Goal: Task Accomplishment & Management: Use online tool/utility

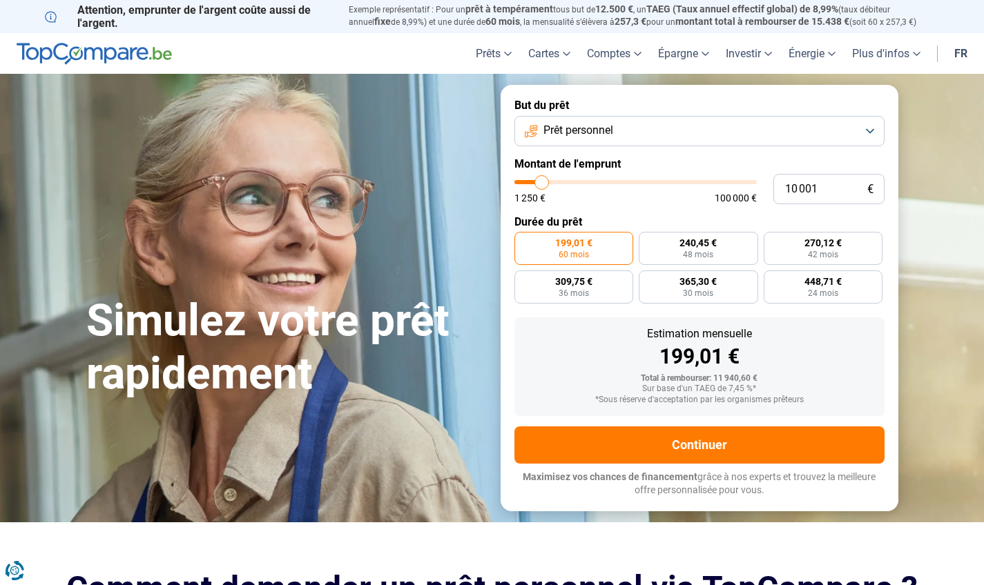
click at [872, 129] on button "Prêt personnel" at bounding box center [699, 131] width 370 height 30
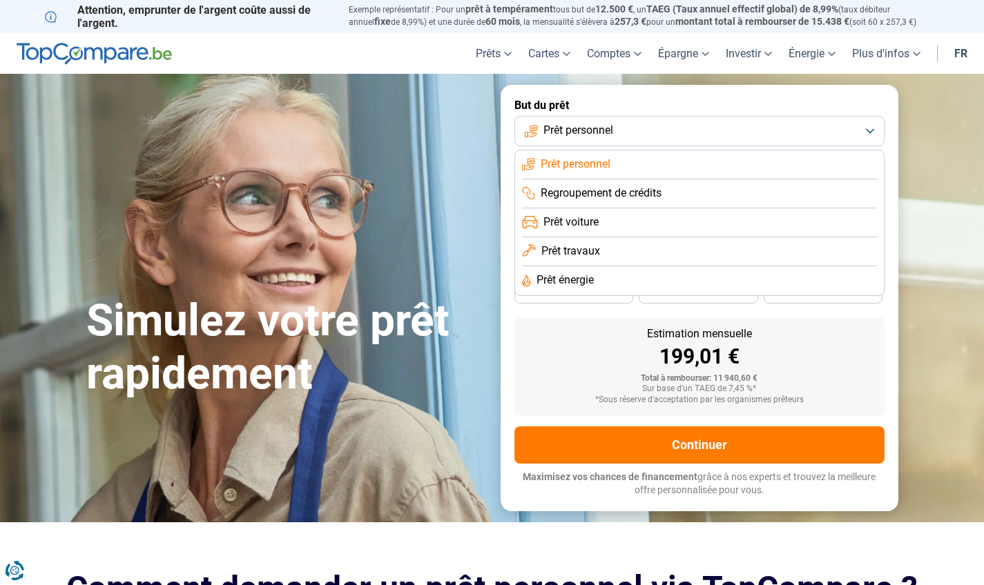
click at [610, 267] on li "Prêt travaux" at bounding box center [699, 281] width 355 height 29
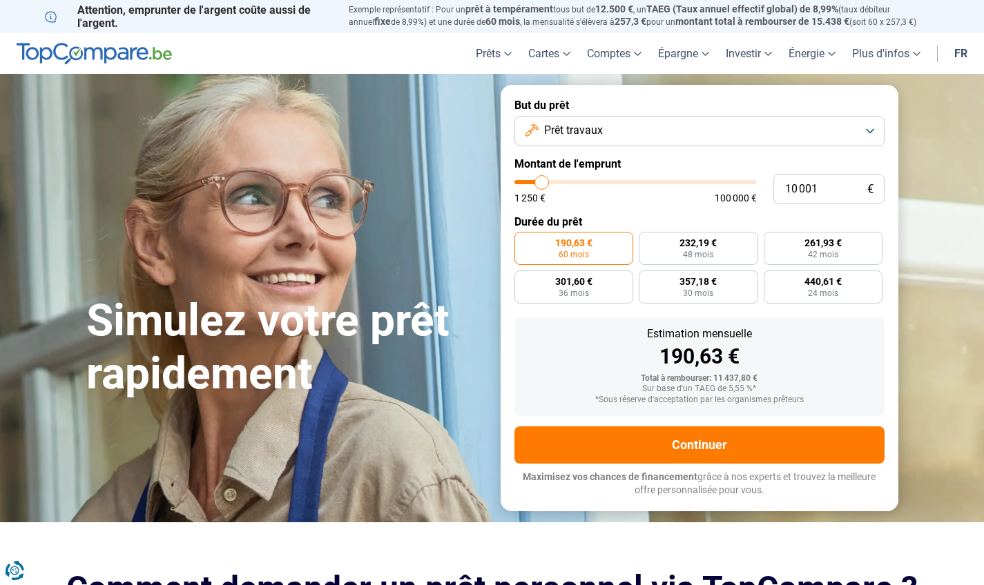
type input "8 500"
type input "8500"
type input "8 750"
type input "8750"
type input "9 000"
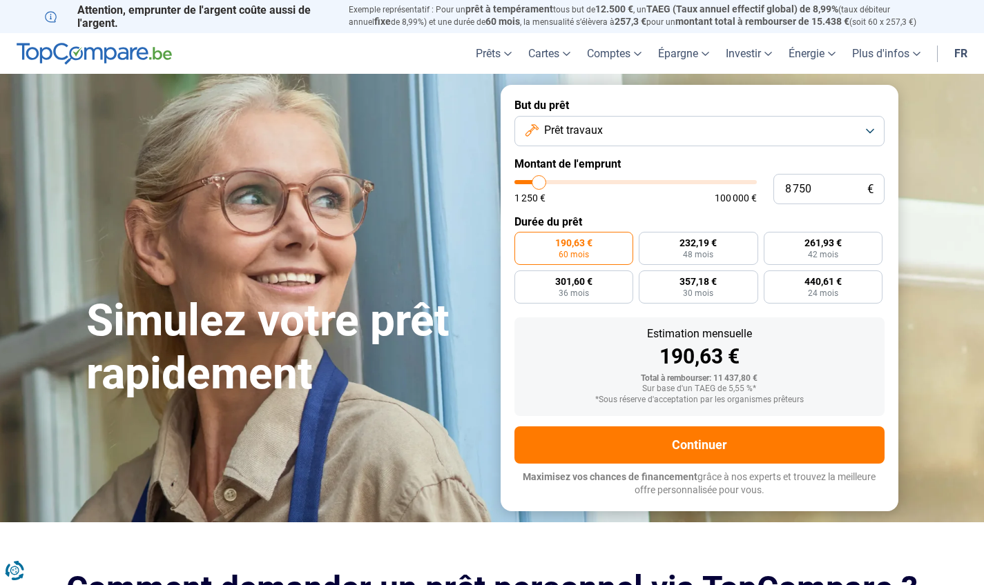
type input "9000"
type input "10 250"
type input "10250"
type input "11 500"
type input "11500"
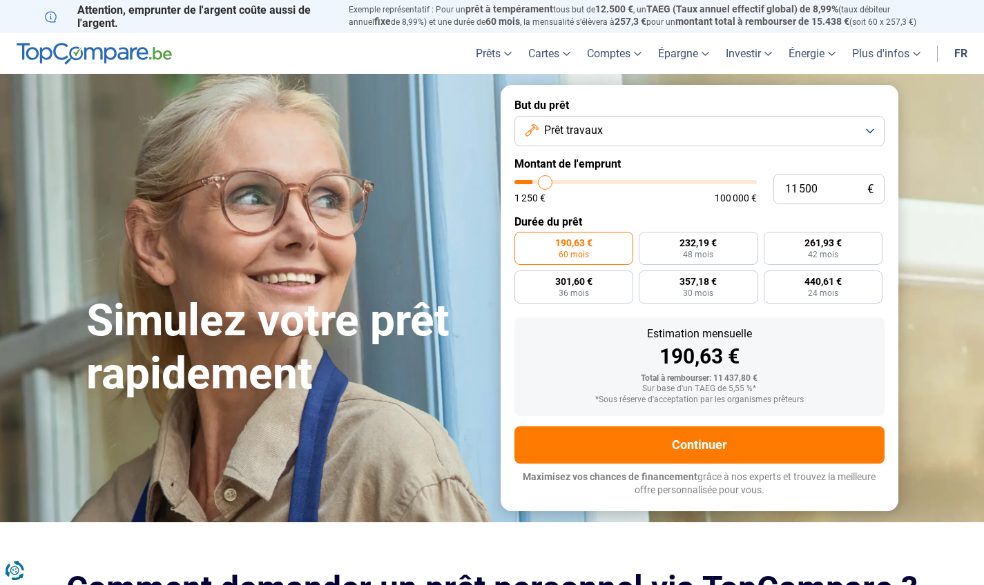
type input "13 000"
type input "13000"
type input "15 000"
type input "15000"
type input "17 250"
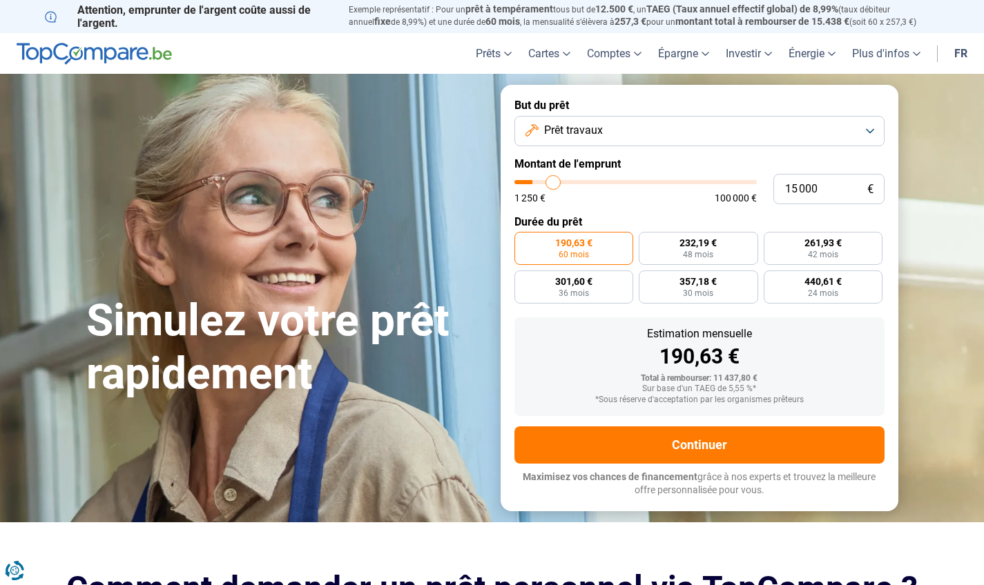
type input "17250"
type input "19 000"
type input "19000"
type input "20 750"
type input "20750"
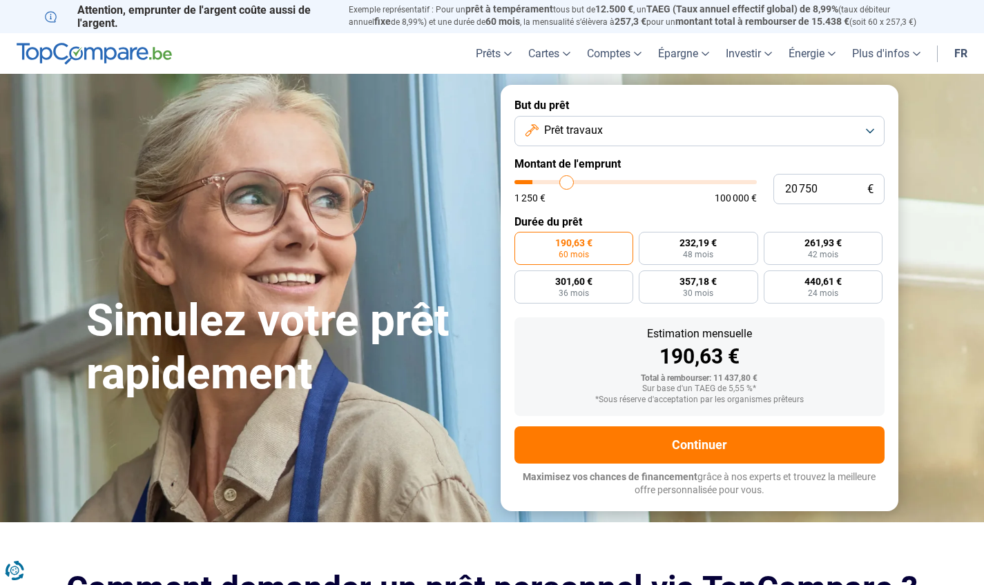
type input "22 750"
type input "22750"
type input "24 250"
type input "24250"
type input "25 250"
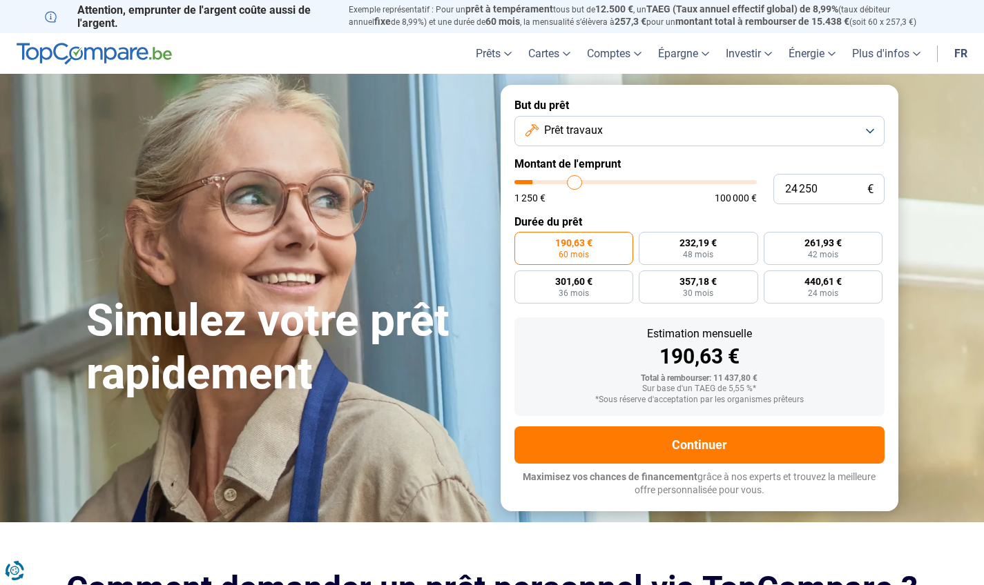
type input "25250"
type input "26 750"
type input "26750"
type input "28 250"
type input "28250"
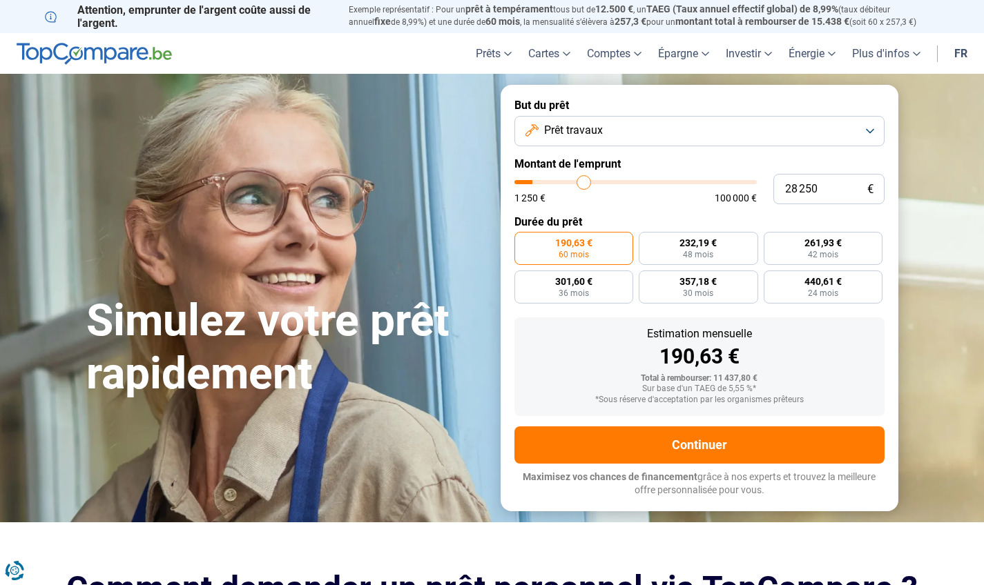
type input "29 500"
type input "29500"
type input "31 000"
type input "31000"
type input "32 500"
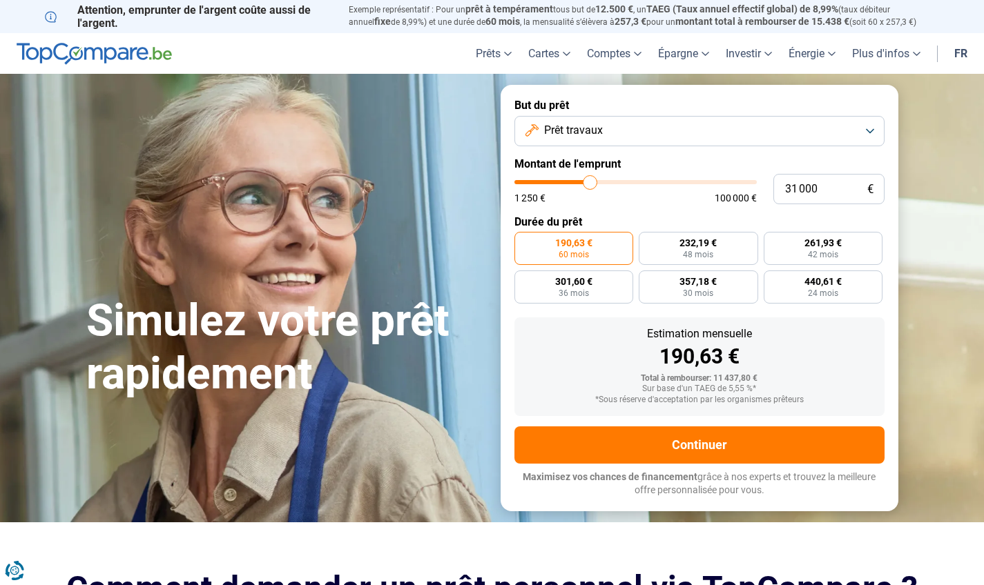
type input "32500"
type input "34 250"
type input "34250"
type input "36 500"
type input "36500"
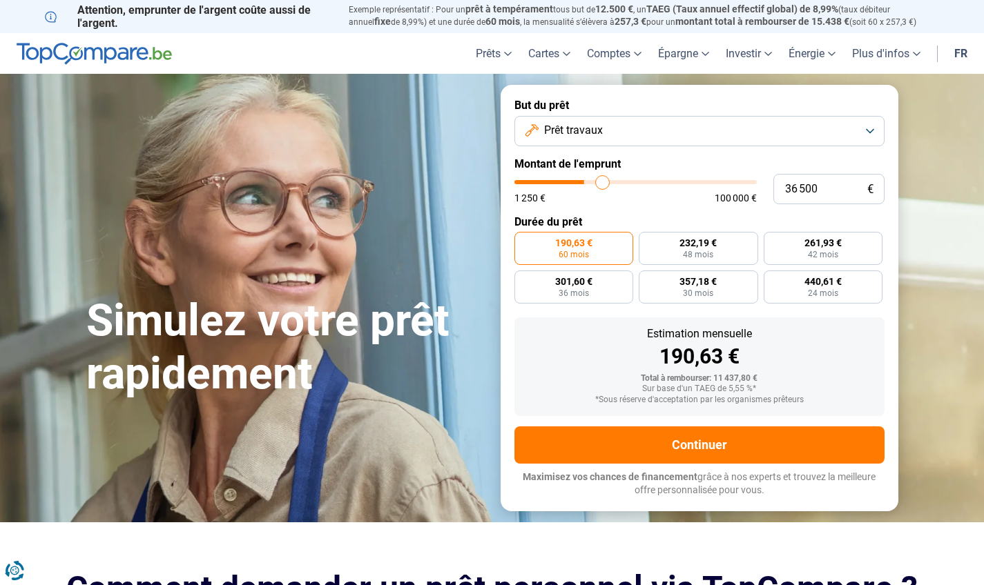
type input "38 500"
type input "38500"
type input "40 000"
type input "40000"
type input "41 500"
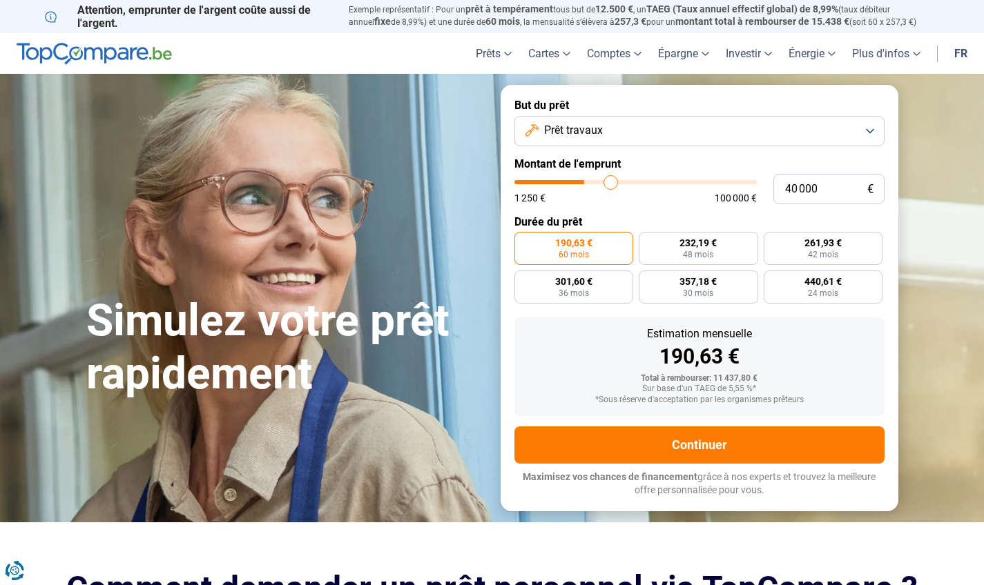
type input "41500"
type input "43 500"
type input "43500"
type input "45 000"
type input "45000"
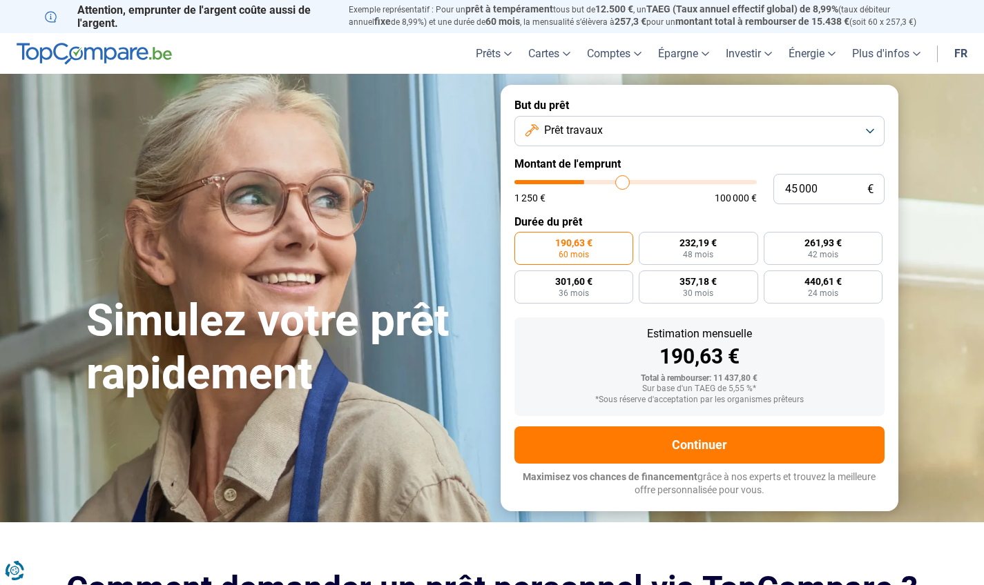
type input "46 500"
type input "46500"
type input "47 500"
type input "47500"
type input "48 750"
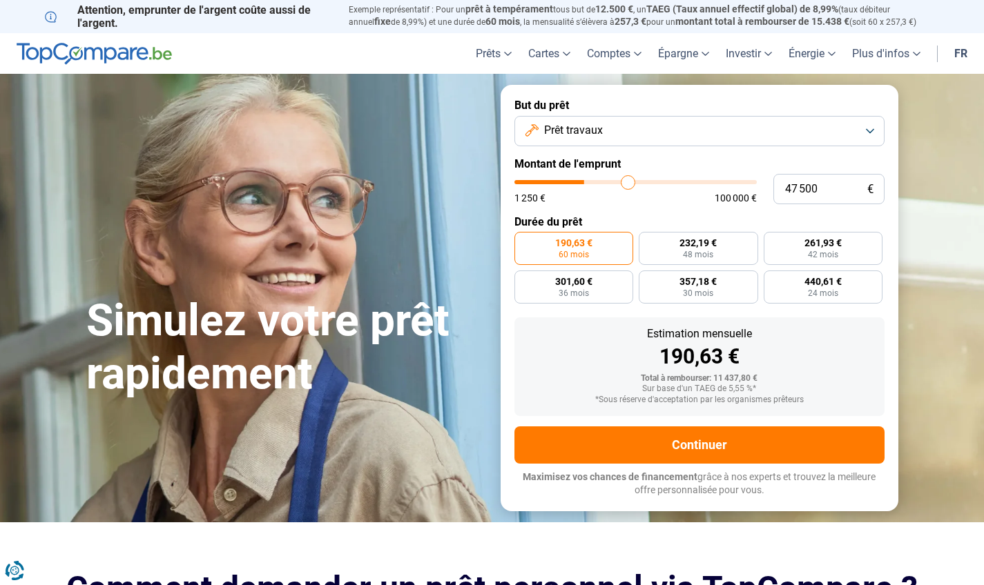
type input "48750"
type input "50 000"
type input "50000"
type input "51 000"
type input "51000"
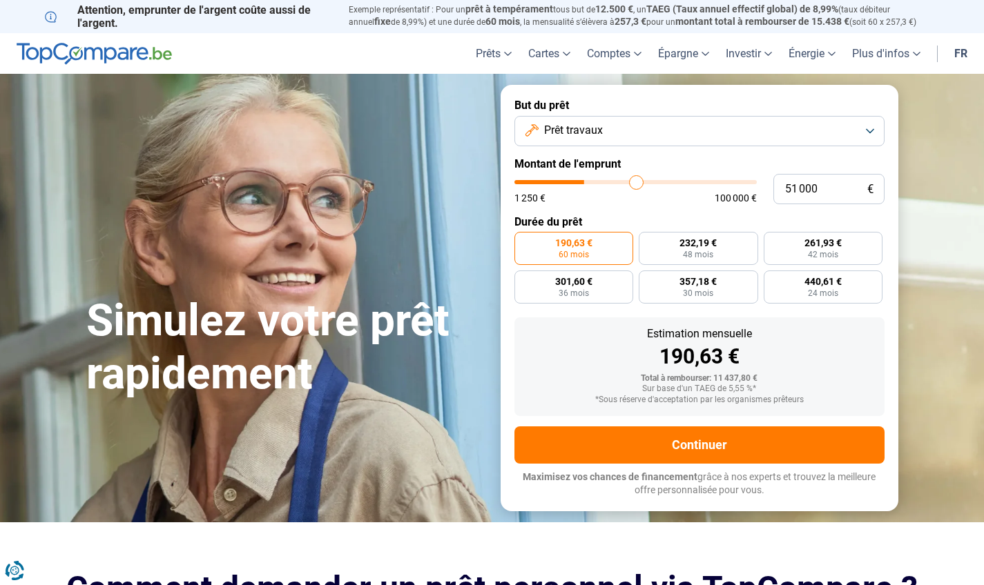
type input "51 500"
type input "51500"
type input "52 000"
type input "52000"
type input "52 750"
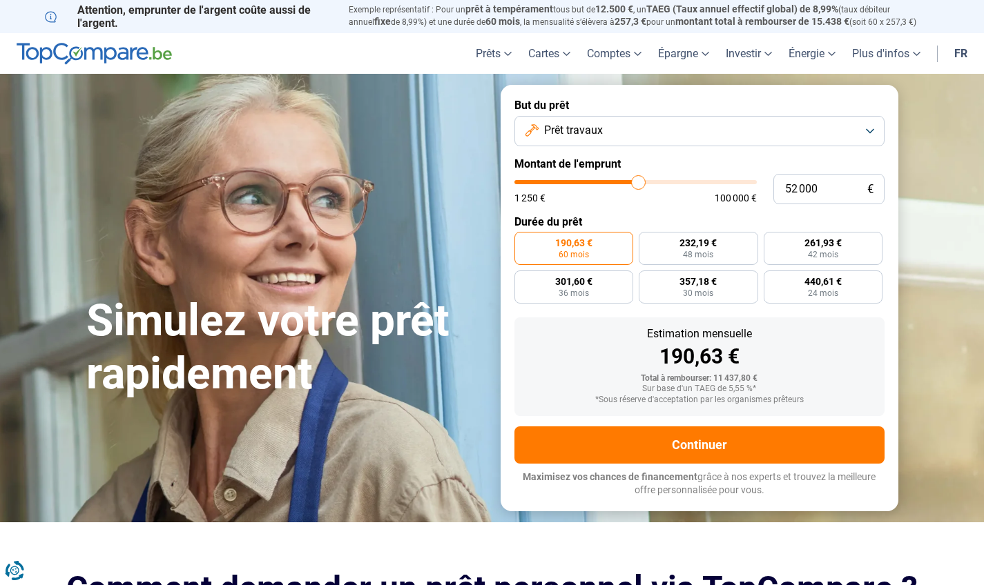
type input "52750"
type input "53 250"
type input "53250"
type input "54 000"
type input "54000"
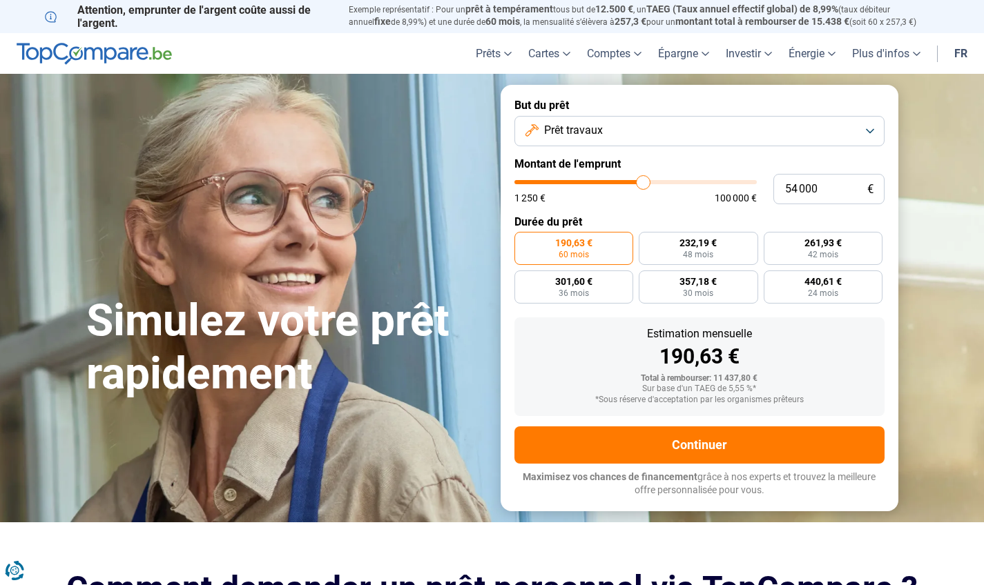
type input "54 250"
type input "54250"
type input "54 750"
type input "54750"
type input "55 500"
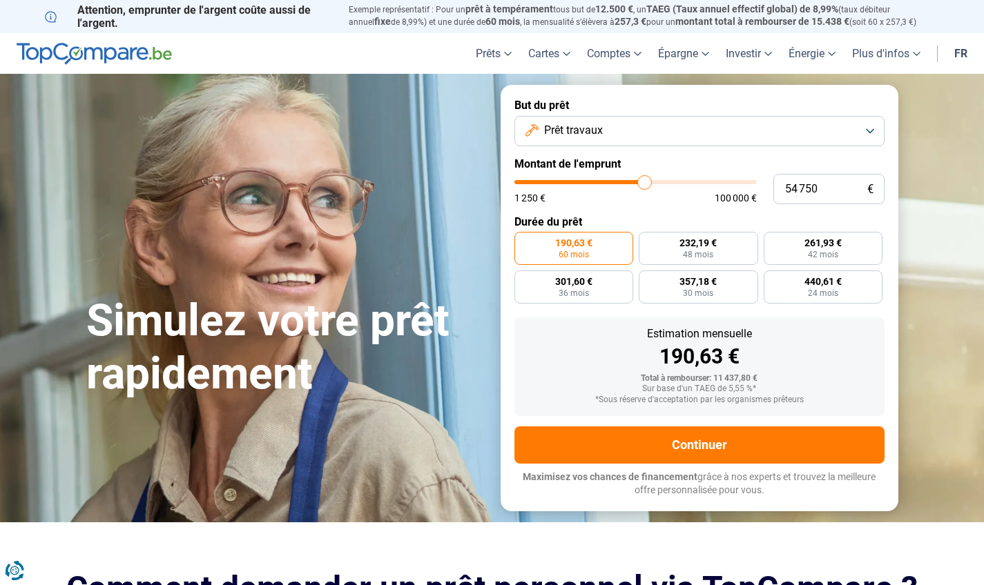
type input "55500"
type input "55 750"
type input "55750"
type input "56 250"
type input "56250"
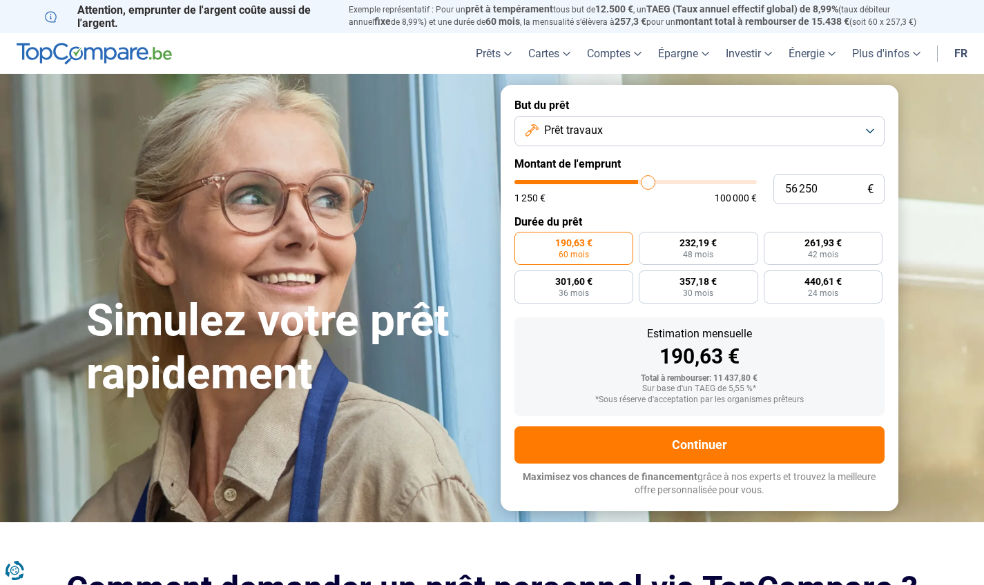
type input "56 500"
type input "56500"
type input "57 250"
type input "57250"
type input "57 500"
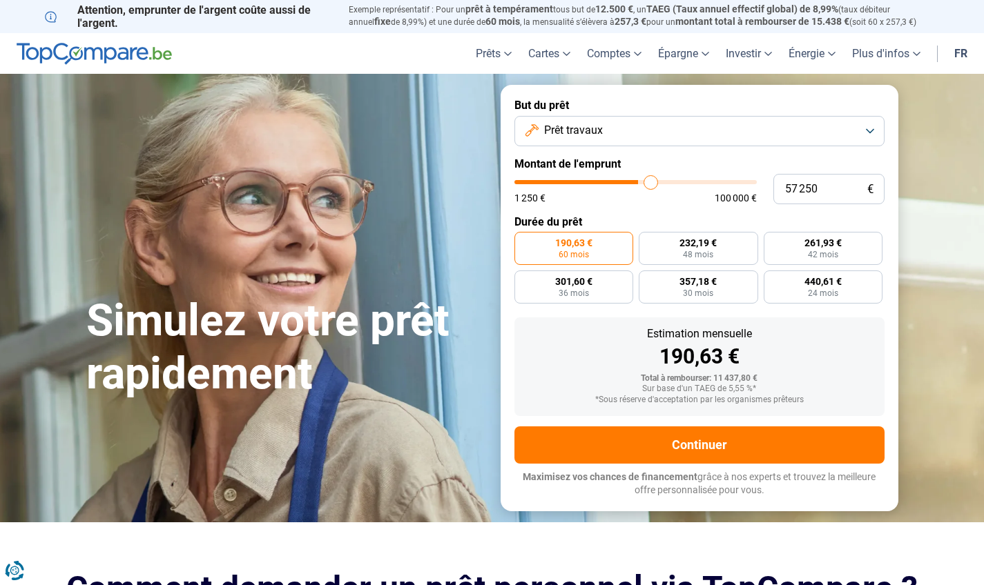
type input "57500"
type input "57 750"
type input "57750"
type input "57 250"
type input "57250"
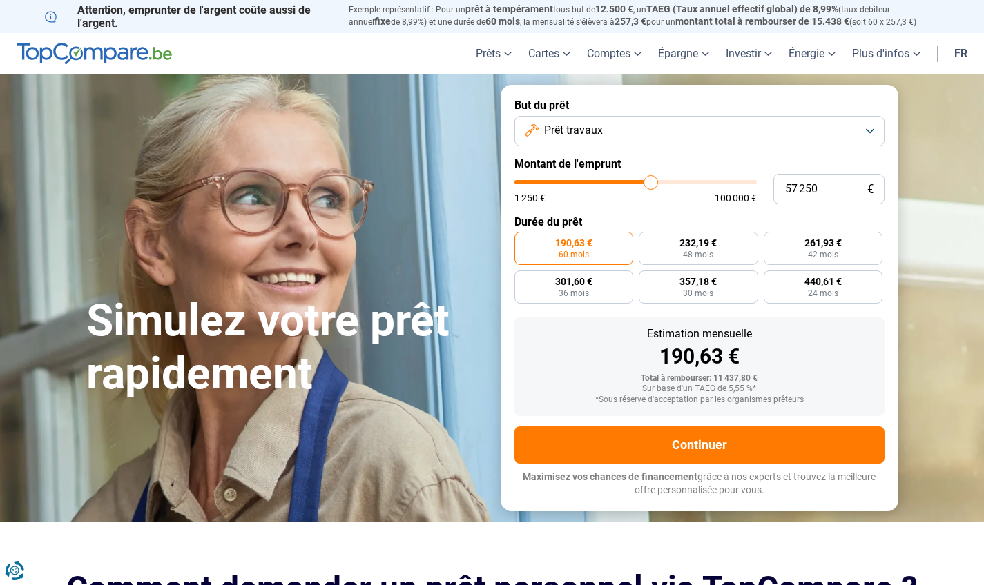
type input "57 000"
type input "57000"
type input "56 250"
type input "56250"
type input "55 500"
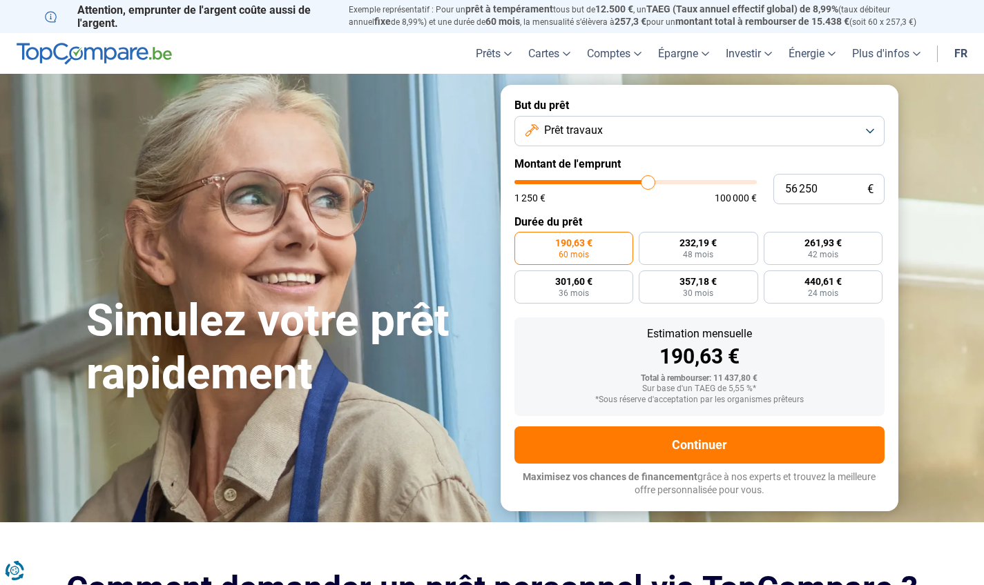
type input "55500"
type input "55 000"
type input "55000"
type input "54 750"
type input "54750"
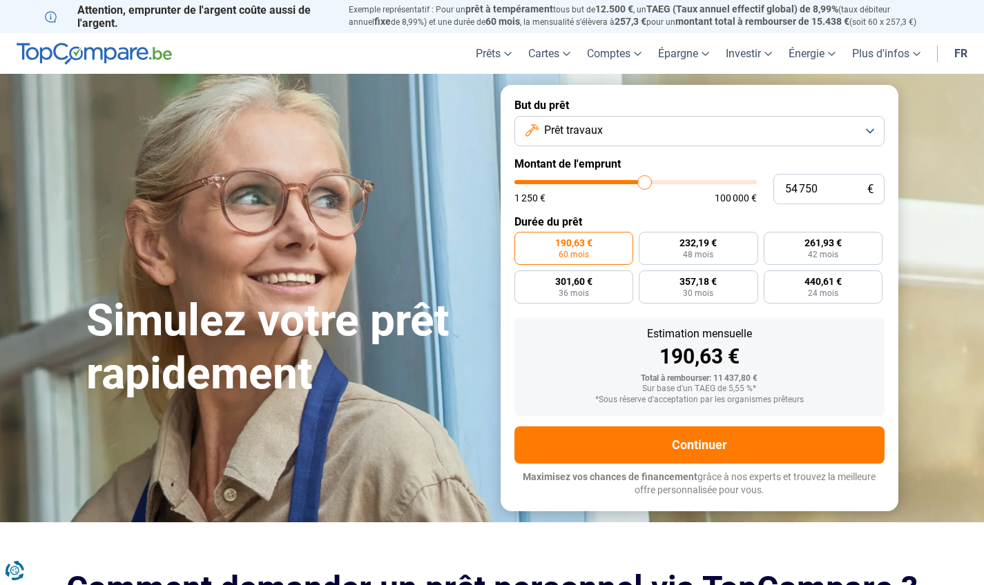
type input "54 500"
type input "54500"
type input "54 250"
type input "54250"
type input "54 000"
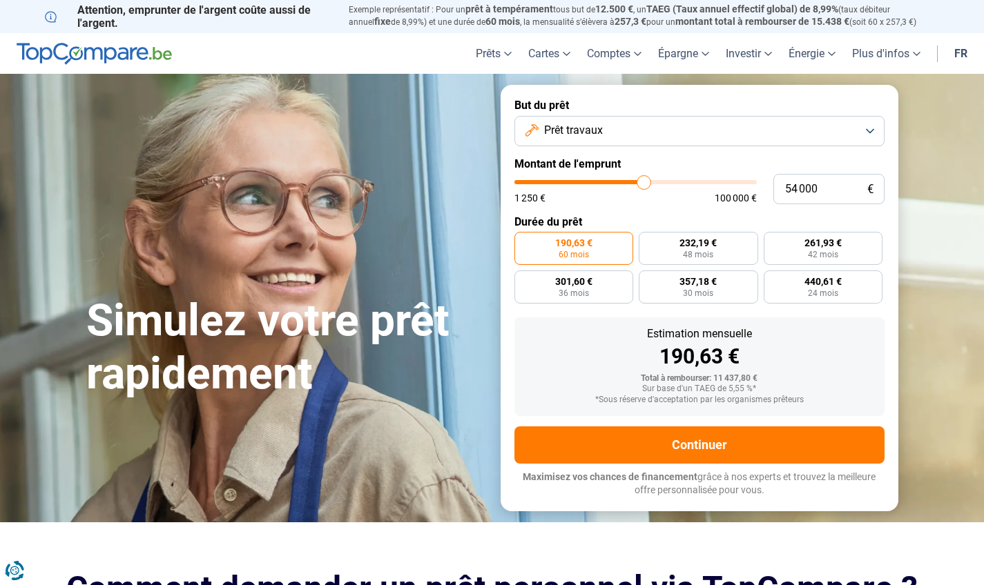
type input "54000"
type input "53 250"
type input "53250"
type input "53 000"
type input "53000"
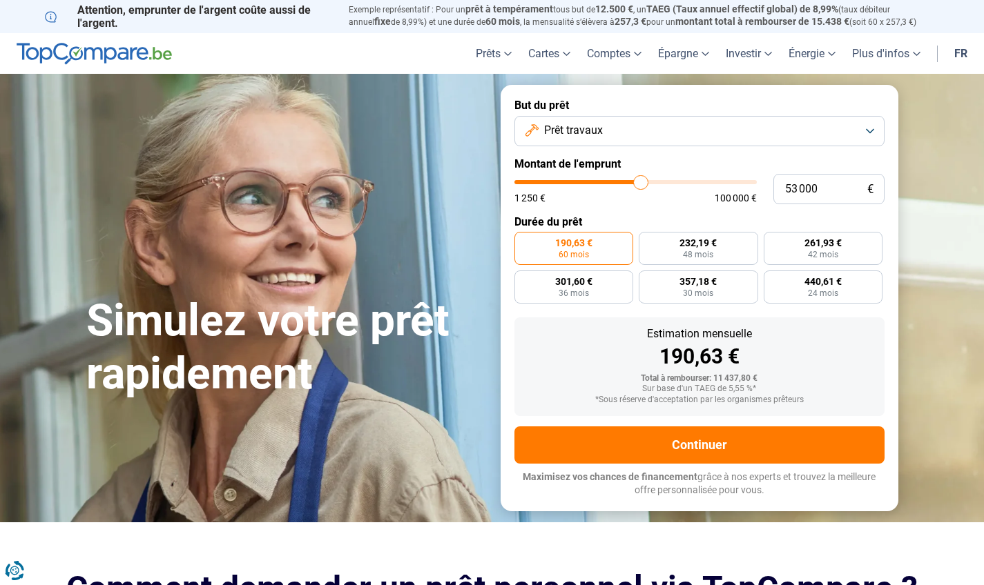
type input "52 750"
type input "52750"
type input "52 500"
type input "52500"
type input "52 000"
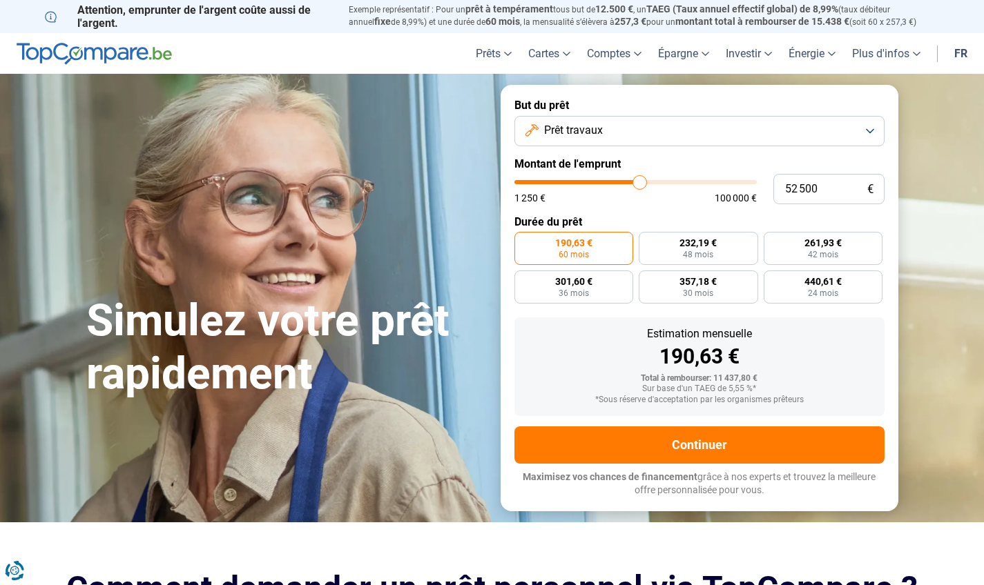
type input "52000"
type input "52 500"
type input "52500"
type input "52 750"
type input "52750"
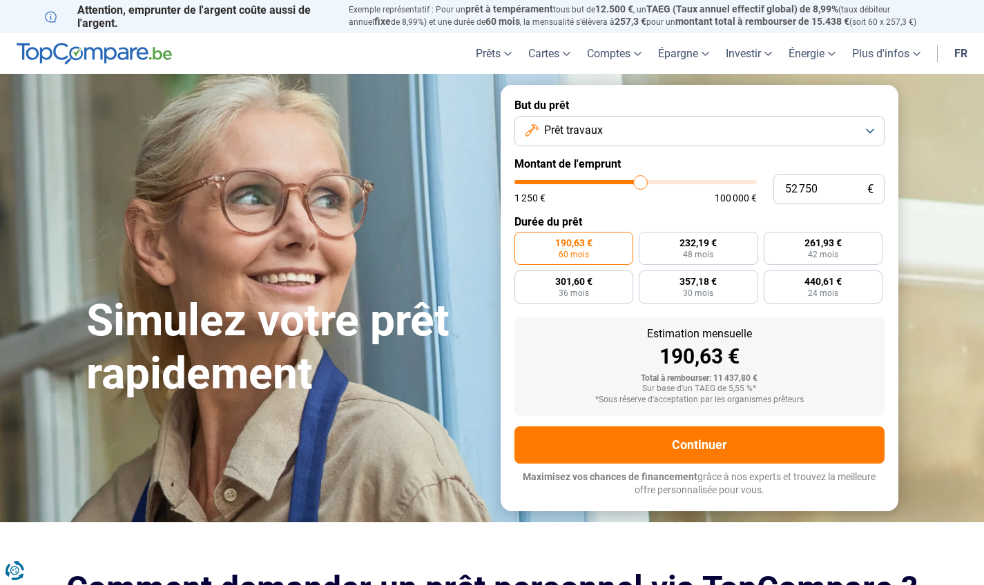
type input "53 000"
type input "53000"
type input "53 250"
type input "53250"
type input "53 500"
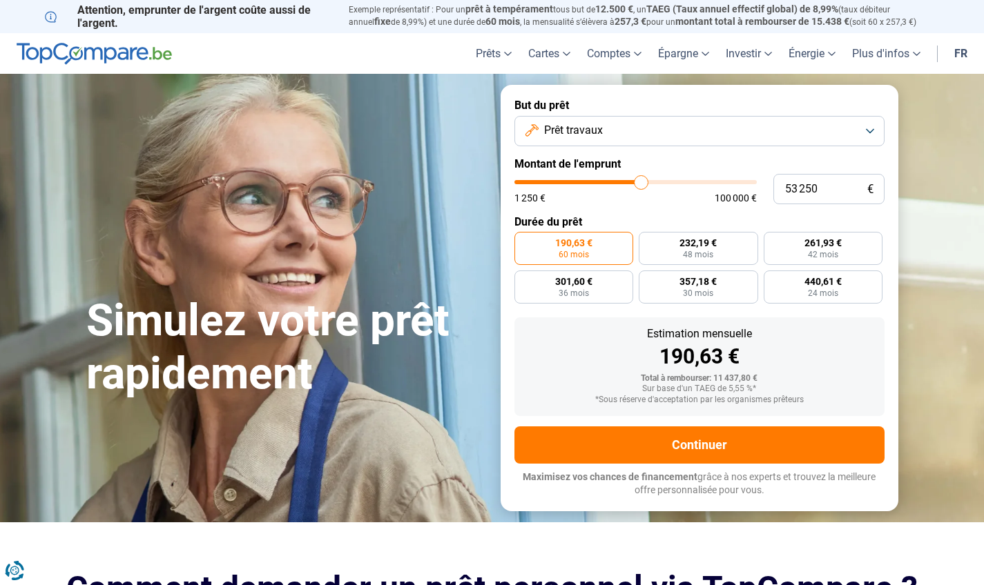
type input "53500"
type input "54 000"
type input "54000"
type input "54 250"
type input "54250"
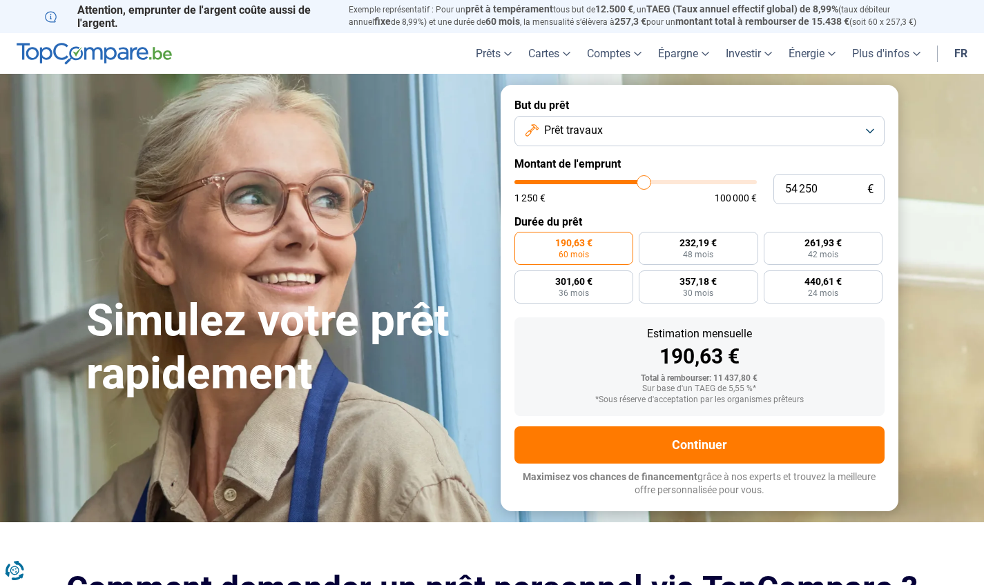
type input "54 500"
type input "54500"
type input "54 750"
type input "54750"
type input "55 000"
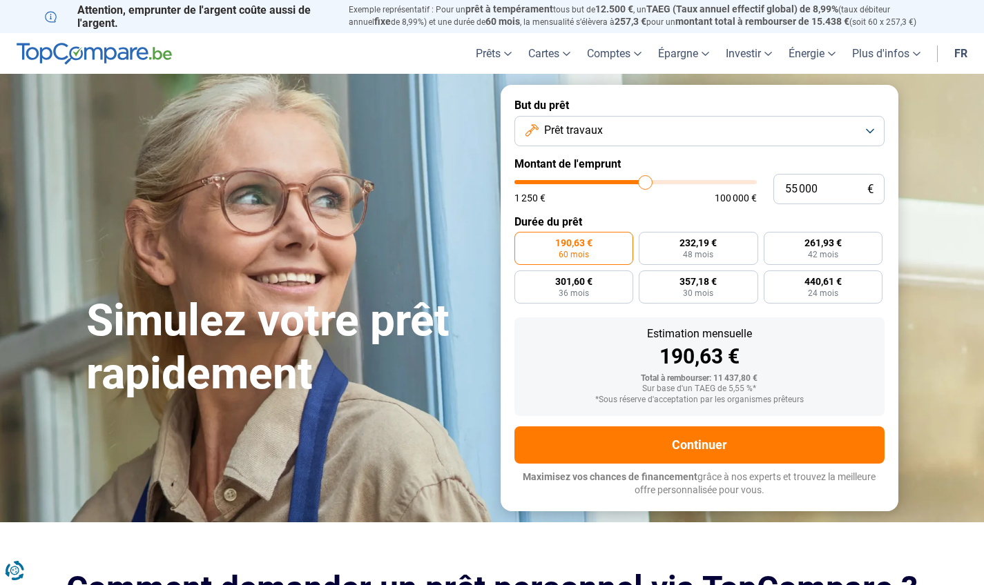
drag, startPoint x: 539, startPoint y: 184, endPoint x: 646, endPoint y: 188, distance: 107.1
type input "55000"
click at [646, 184] on input "range" at bounding box center [635, 182] width 242 height 4
radio input "false"
